Goal: Navigation & Orientation: Find specific page/section

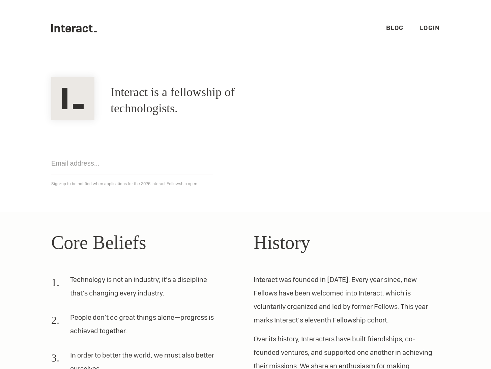
scroll to position [111, 0]
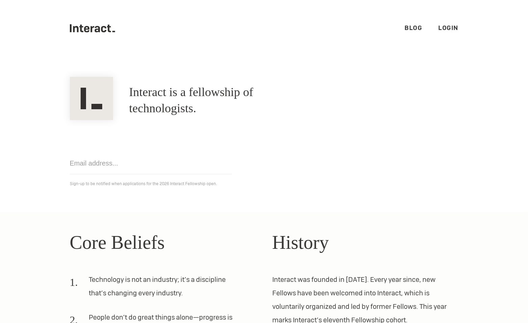
click at [453, 26] on link "Login" at bounding box center [448, 28] width 20 height 8
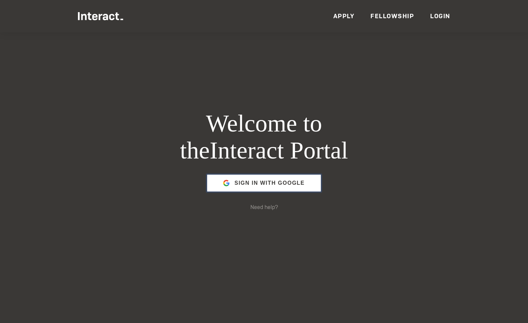
click at [271, 182] on span "Sign in with Google" at bounding box center [269, 183] width 70 height 16
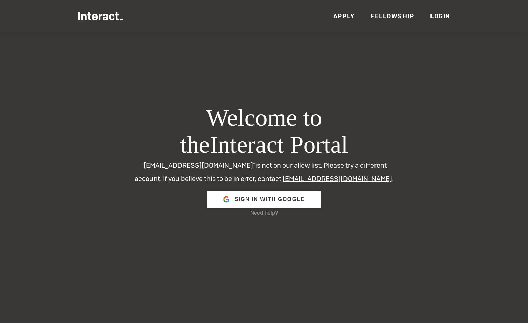
click at [379, 18] on link "Fellowship" at bounding box center [392, 16] width 44 height 8
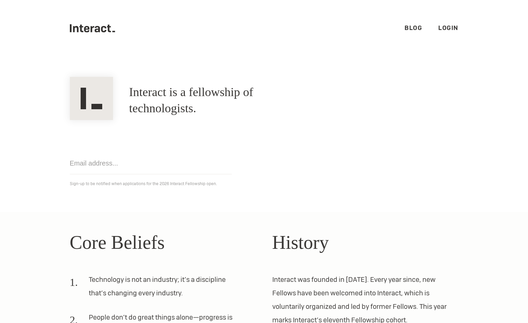
click at [406, 30] on link "Blog" at bounding box center [413, 28] width 18 height 8
